Goal: Book appointment/travel/reservation

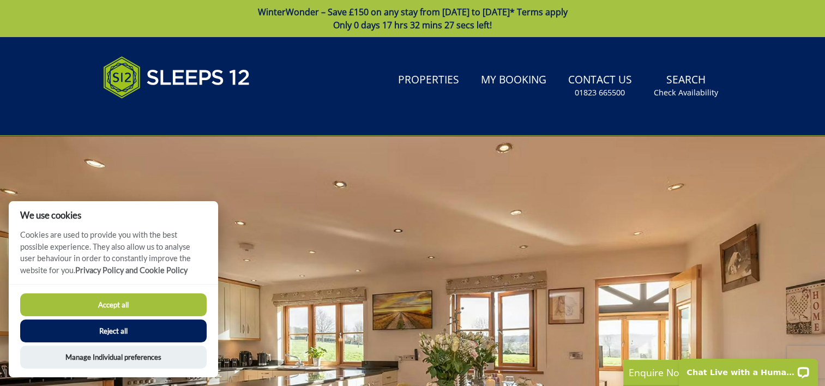
click at [149, 302] on button "Accept all" at bounding box center [113, 304] width 186 height 23
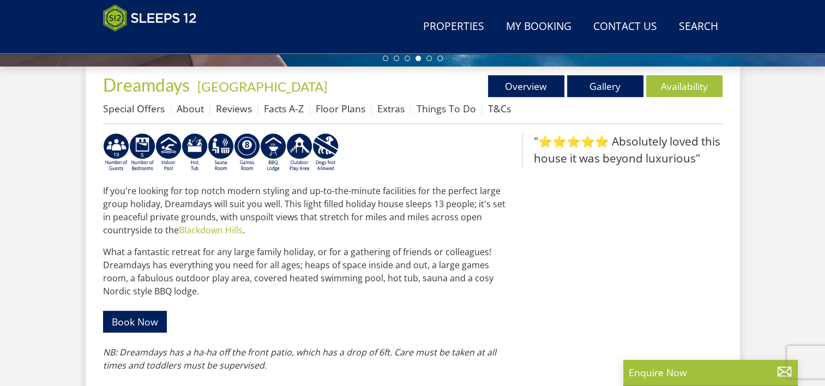
scroll to position [438, 0]
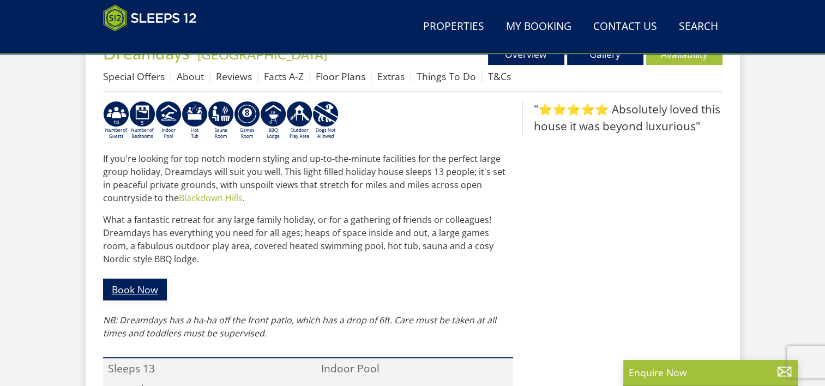
click at [148, 288] on link "Book Now" at bounding box center [135, 289] width 64 height 21
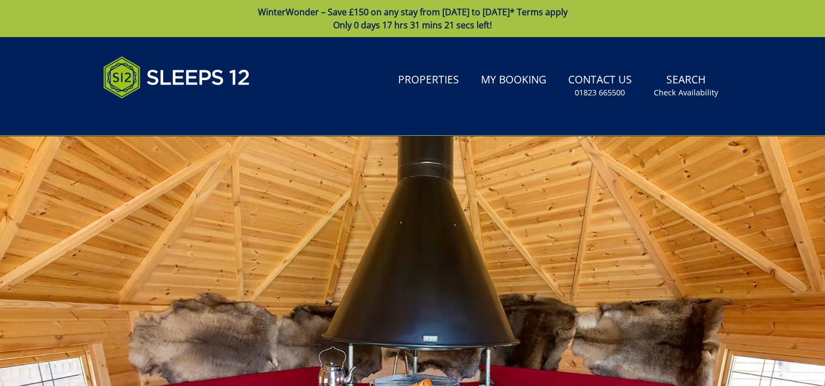
click at [265, 226] on div at bounding box center [412, 327] width 825 height 382
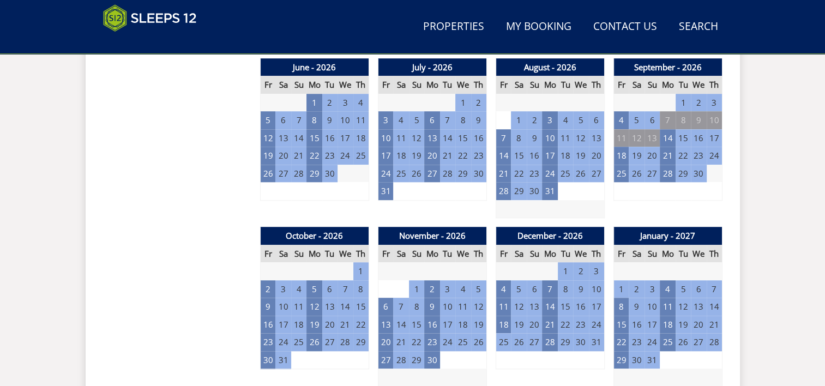
scroll to position [822, 0]
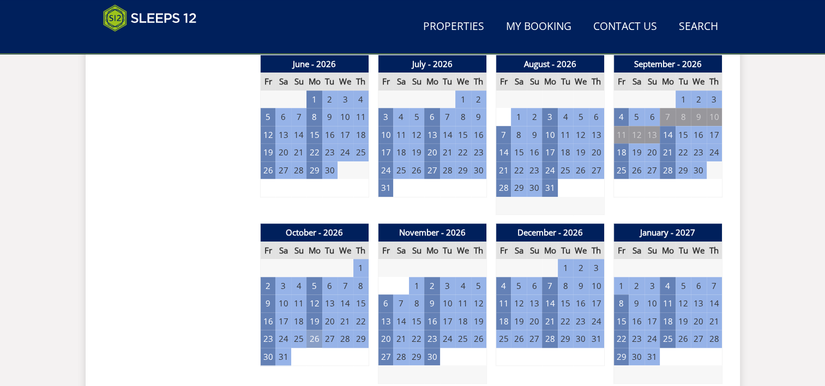
click at [314, 340] on td "26" at bounding box center [313, 339] width 15 height 18
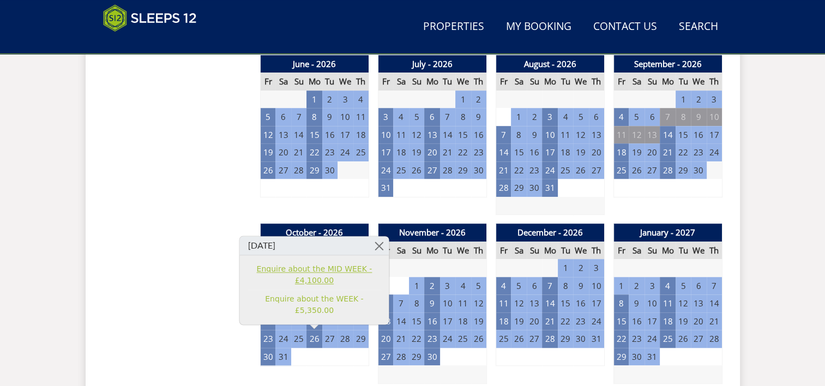
click at [316, 286] on link "Enquire about the MID WEEK - £4,100.00" at bounding box center [314, 274] width 134 height 23
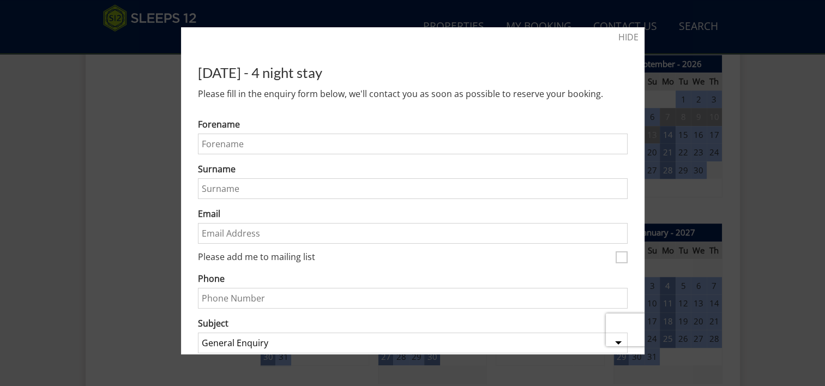
click at [306, 144] on input "Forename" at bounding box center [413, 144] width 430 height 21
type input "Lesley"
click at [259, 185] on input "Surname" at bounding box center [413, 188] width 430 height 21
type input "Bryant"
click at [478, 235] on input "Email" at bounding box center [413, 233] width 430 height 21
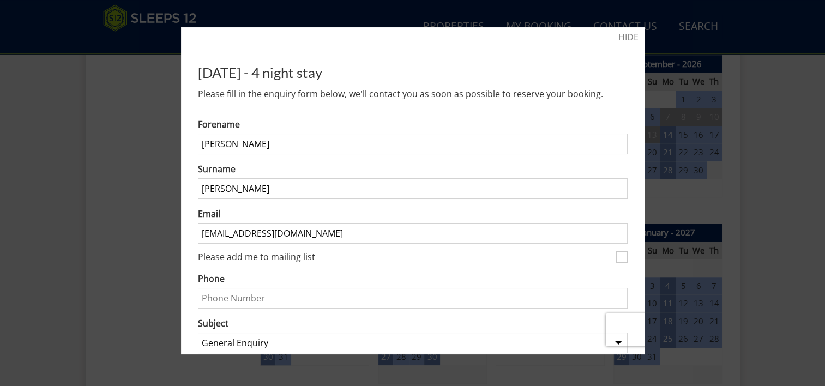
type input "lesleybryant2015@yahoo.com"
click at [446, 300] on input "Phone" at bounding box center [413, 298] width 430 height 21
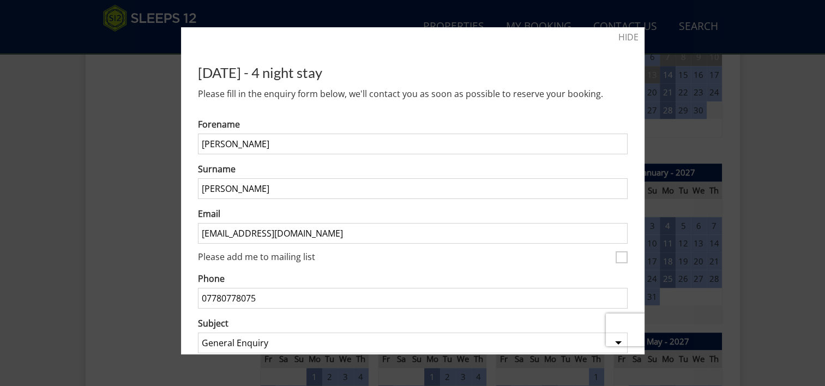
scroll to position [887, 0]
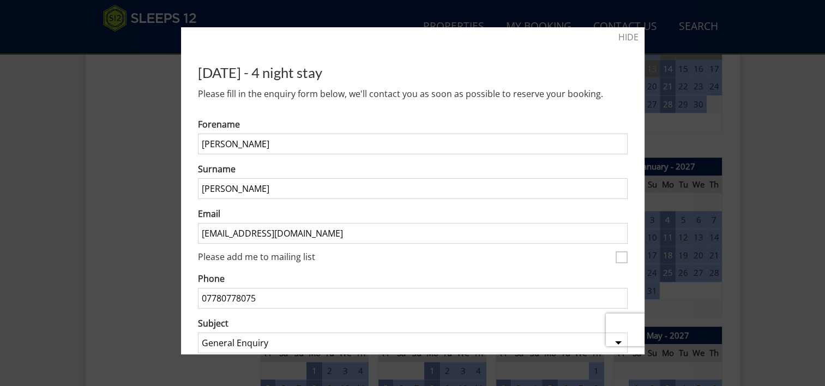
type input "07780778075"
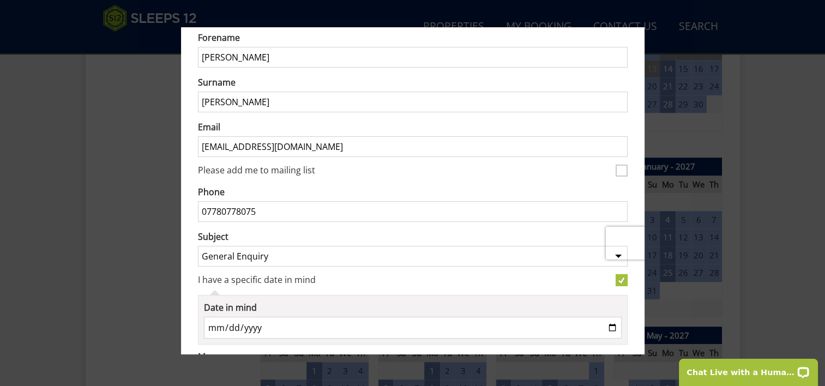
scroll to position [94, 0]
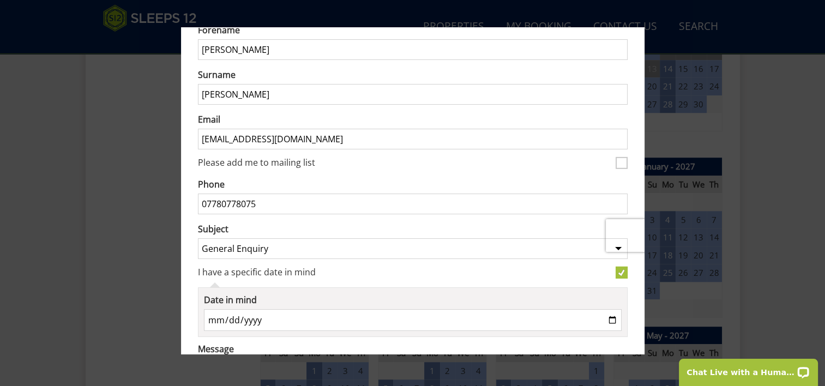
click at [609, 246] on select "General Enquiry Listing My Property Hunky-Dory The Old Rectory Cricklehaze Berr…" at bounding box center [413, 248] width 430 height 21
click at [774, 154] on div at bounding box center [412, 193] width 825 height 386
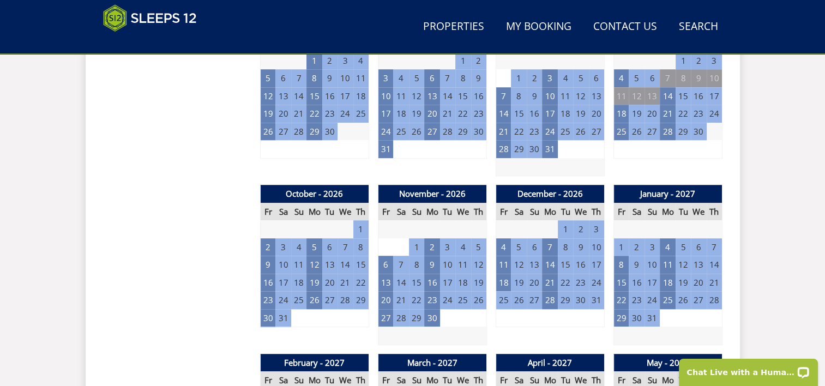
scroll to position [911, 0]
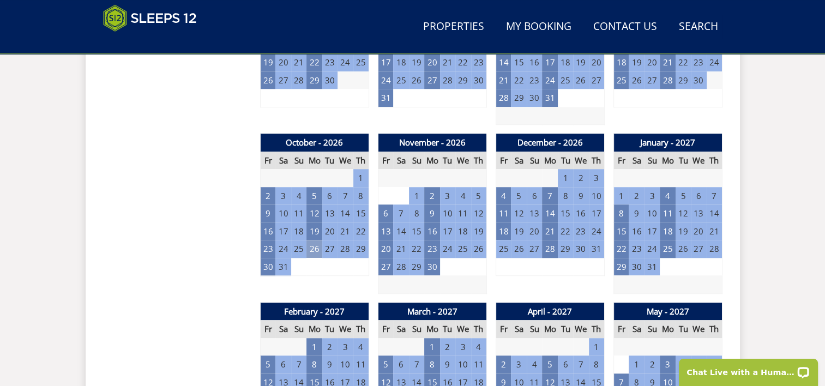
click at [315, 248] on td "26" at bounding box center [313, 249] width 15 height 18
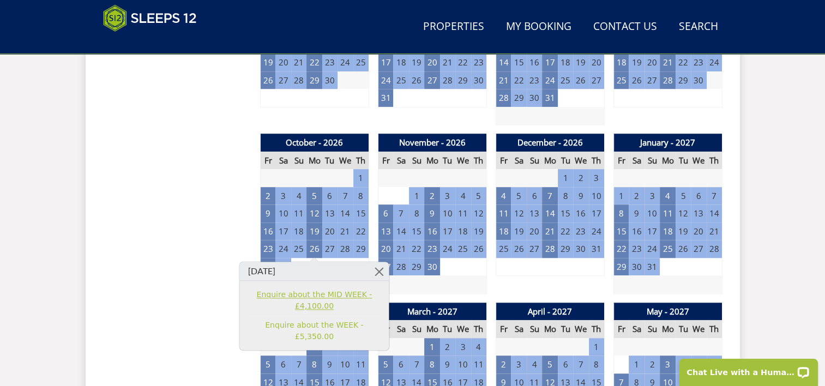
click at [325, 304] on link "Enquire about the MID WEEK - £4,100.00" at bounding box center [314, 300] width 134 height 23
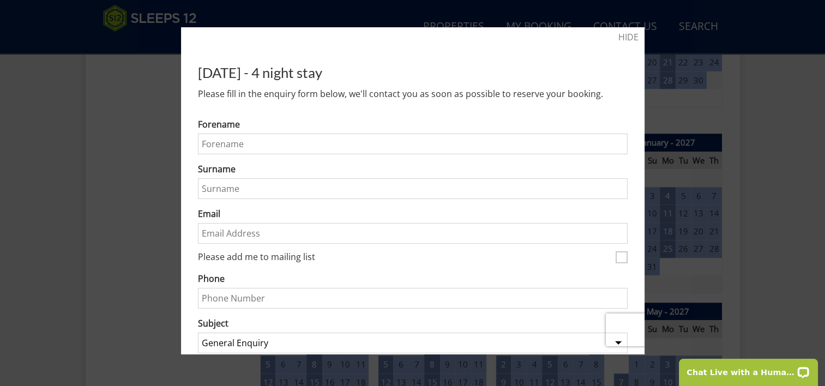
click at [268, 142] on input "Forename" at bounding box center [413, 144] width 430 height 21
click at [429, 253] on label "Please add me to mailing list" at bounding box center [404, 258] width 413 height 12
click at [615, 253] on input "Please add me to mailing list" at bounding box center [621, 257] width 12 height 12
checkbox input "true"
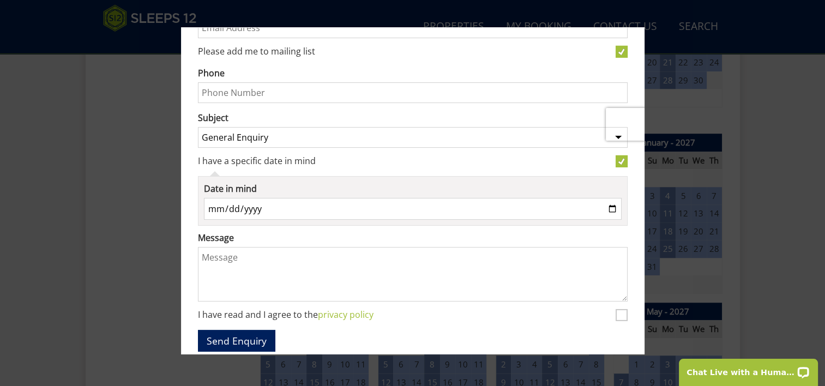
scroll to position [205, 0]
click at [609, 143] on select "General Enquiry Listing My Property Hunky-Dory The Old Rectory Cricklehaze Berr…" at bounding box center [413, 138] width 430 height 21
drag, startPoint x: 609, startPoint y: 143, endPoint x: 781, endPoint y: 226, distance: 190.2
click at [781, 226] on div "HIDE Monday 26/10/2026 - 4 night stay Please fill in the enquiry form below, we…" at bounding box center [412, 193] width 825 height 386
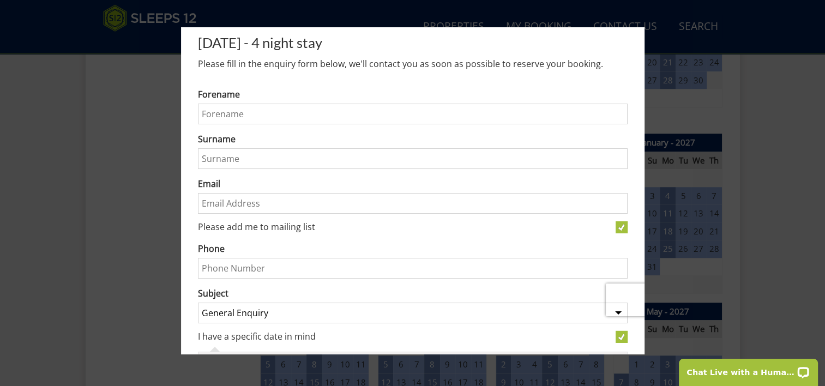
scroll to position [5, 0]
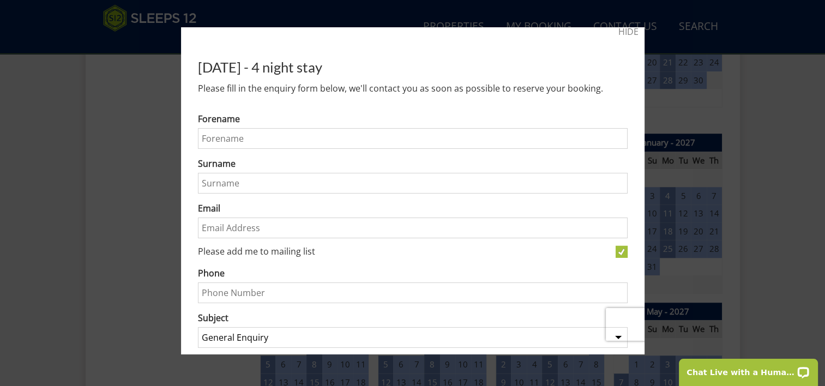
click at [301, 144] on input "Forename" at bounding box center [413, 138] width 430 height 21
type input "Lesley"
type input "Bryant"
type input "lesleybryant2015@yahoo.com"
type input "07780778075"
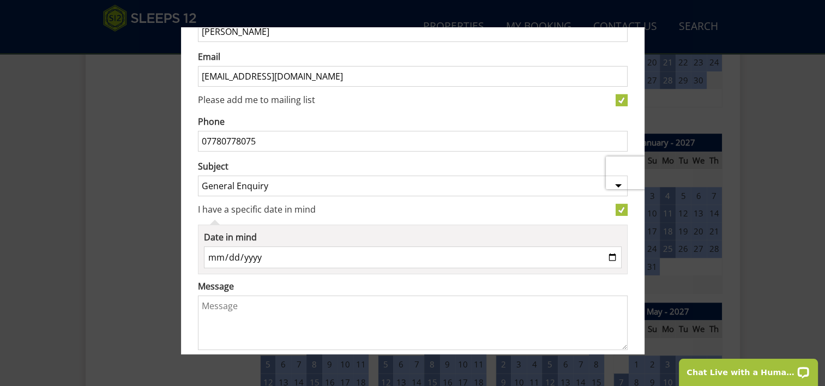
scroll to position [166, 0]
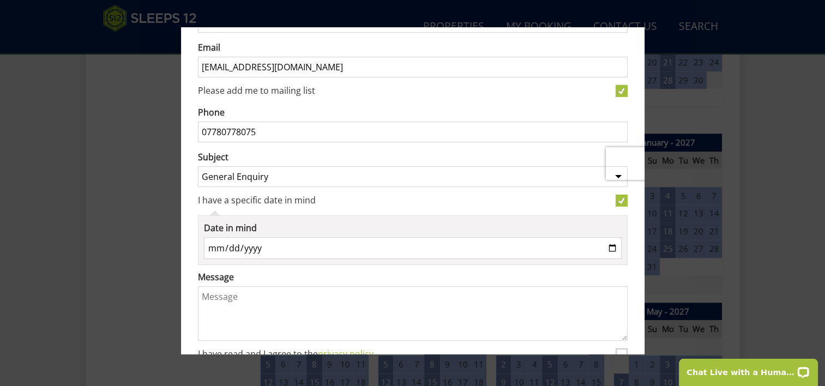
click at [321, 305] on textarea "Message" at bounding box center [413, 313] width 430 height 55
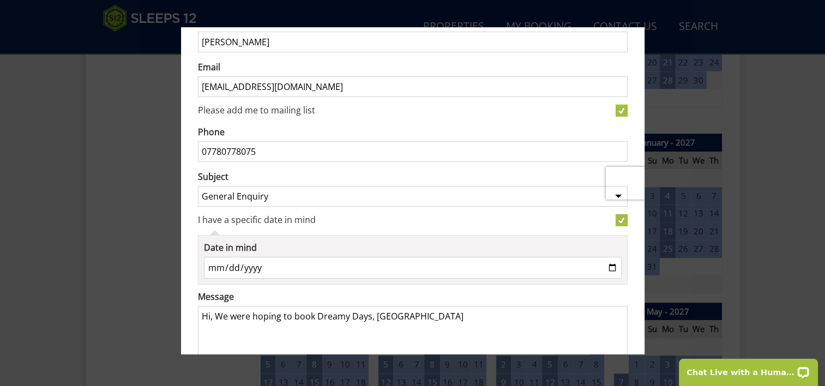
scroll to position [231, 0]
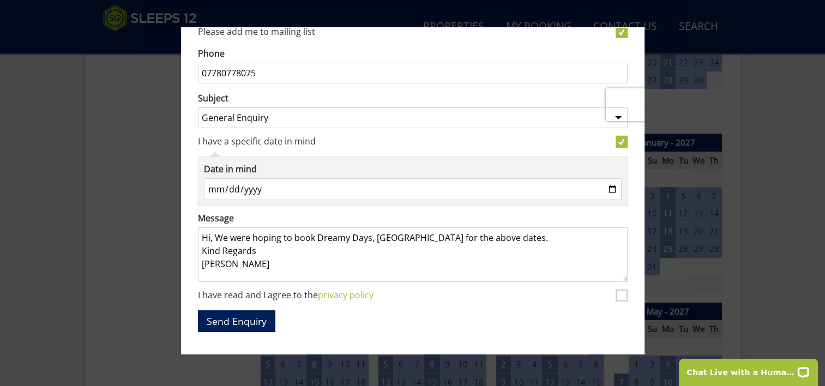
type textarea "Hi, We were hoping to book Dreamy Days, Devon for the above dates. Kind Regards…"
click at [616, 289] on input "I have read and I agree to the privacy policy" at bounding box center [621, 295] width 12 height 12
checkbox input "true"
click at [224, 316] on button "Send Enquiry" at bounding box center [236, 320] width 77 height 21
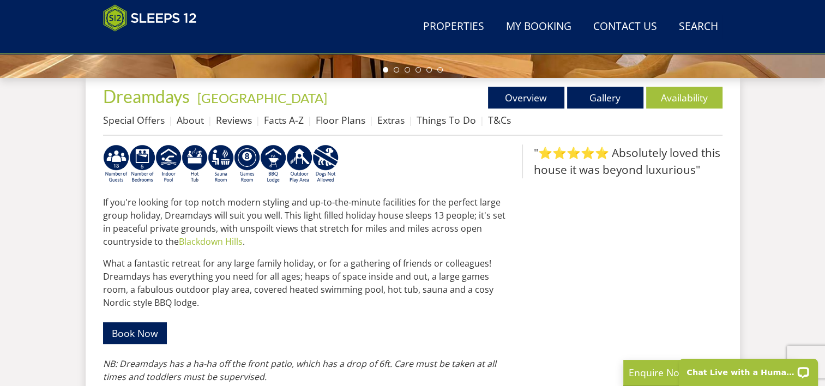
scroll to position [419, 0]
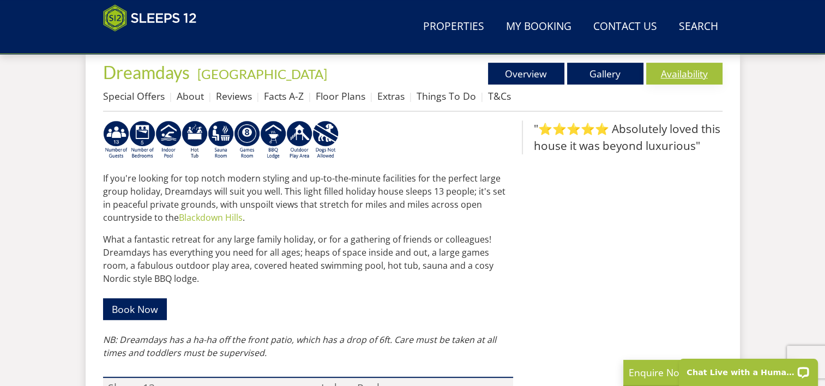
click at [686, 69] on link "Availability" at bounding box center [684, 74] width 76 height 22
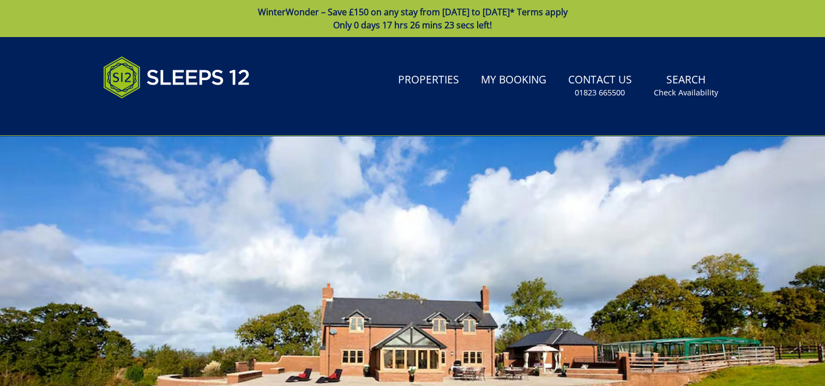
click at [686, 69] on link "Search Check Availability" at bounding box center [685, 85] width 73 height 35
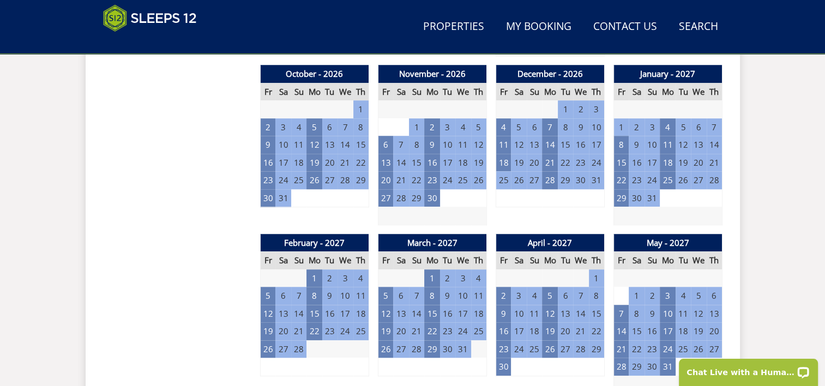
scroll to position [983, 0]
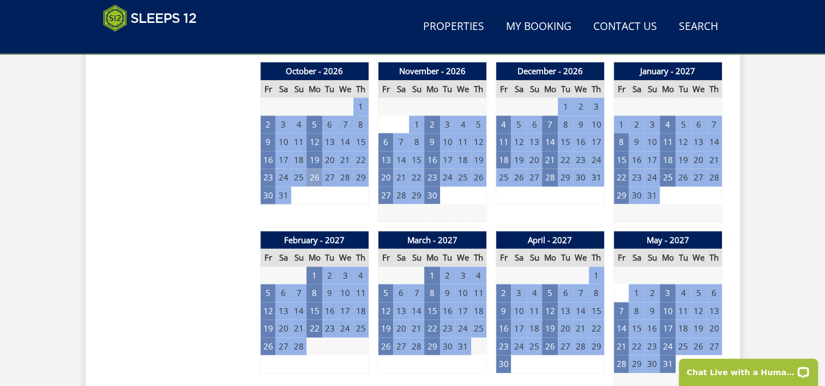
click at [313, 179] on td "26" at bounding box center [313, 177] width 15 height 18
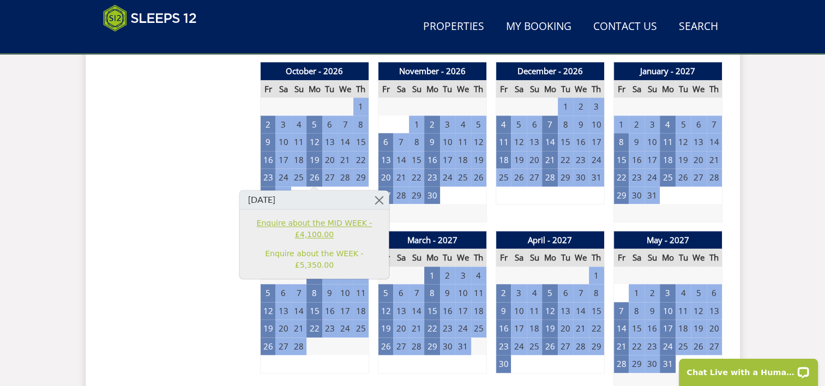
click at [323, 222] on link "Enquire about the MID WEEK - £4,100.00" at bounding box center [314, 229] width 134 height 23
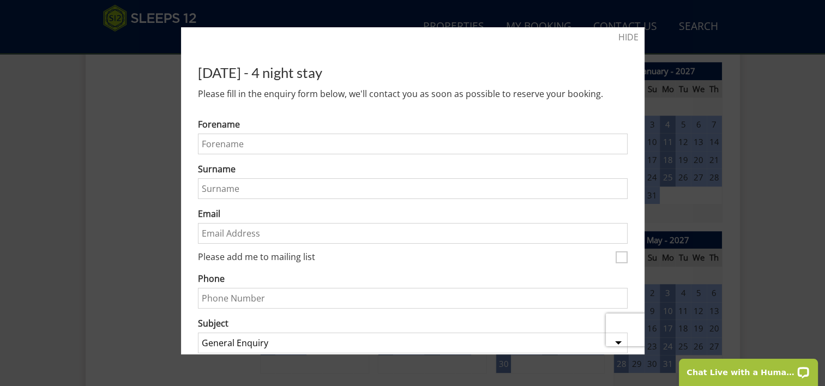
click at [756, 117] on div at bounding box center [412, 193] width 825 height 386
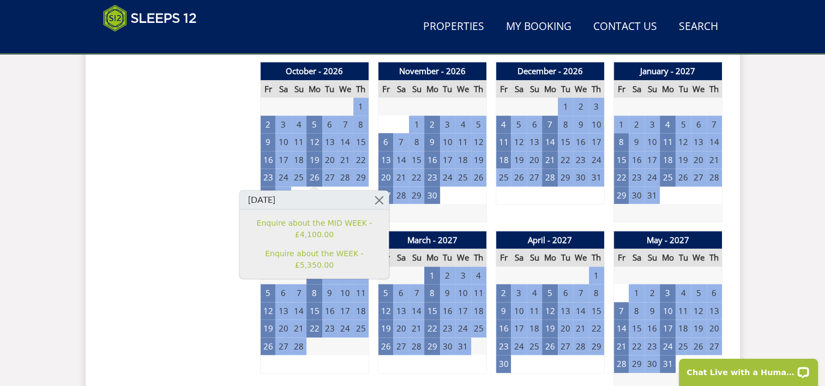
drag, startPoint x: 756, startPoint y: 117, endPoint x: 835, endPoint y: -26, distance: 162.5
click at [824, 0] on html "WinterWonder – Save £150 on any stay from [DATE] to [DATE]* Terms apply Only 0 …" at bounding box center [412, 257] width 825 height 2481
